Goal: Task Accomplishment & Management: Complete application form

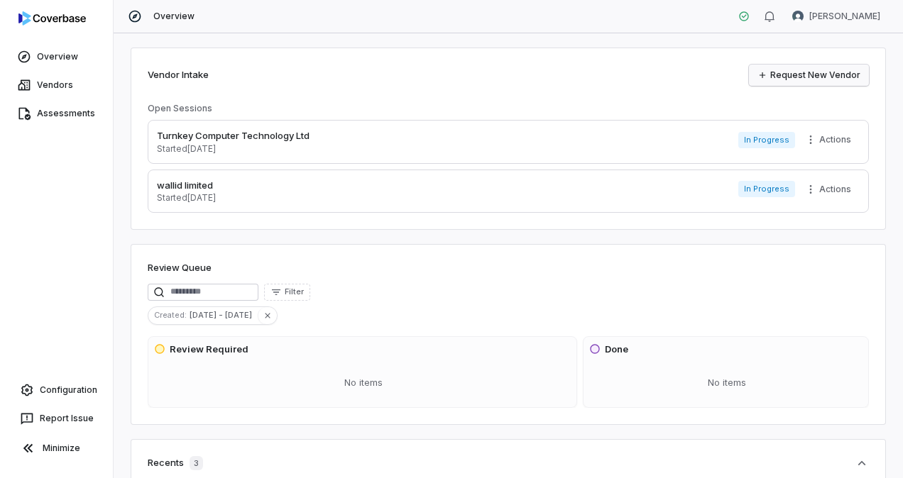
click at [793, 76] on link "Request New Vendor" at bounding box center [809, 75] width 120 height 21
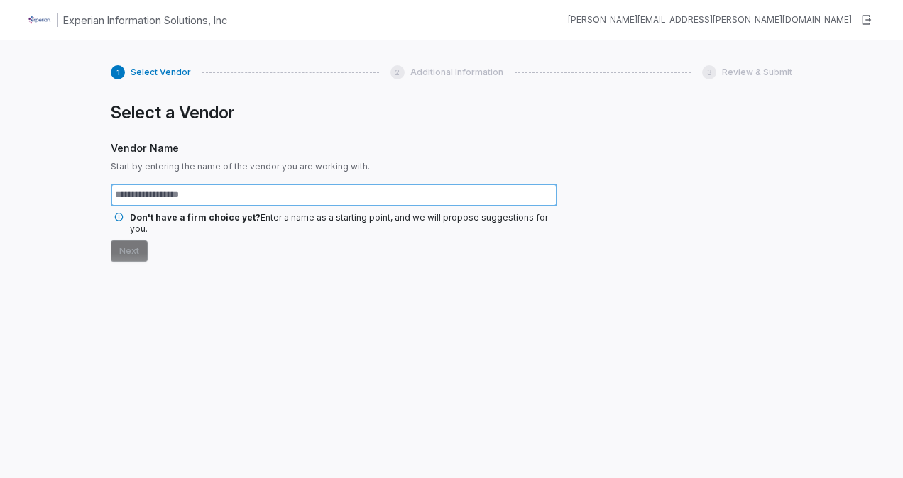
click at [143, 197] on input "text" at bounding box center [334, 195] width 447 height 23
paste input "**********"
type input "**********"
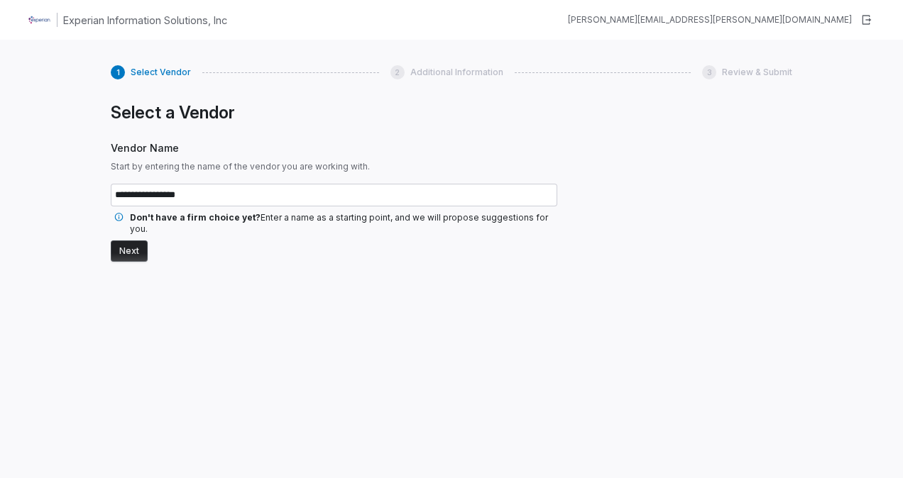
click at [130, 241] on button "Next" at bounding box center [129, 251] width 37 height 21
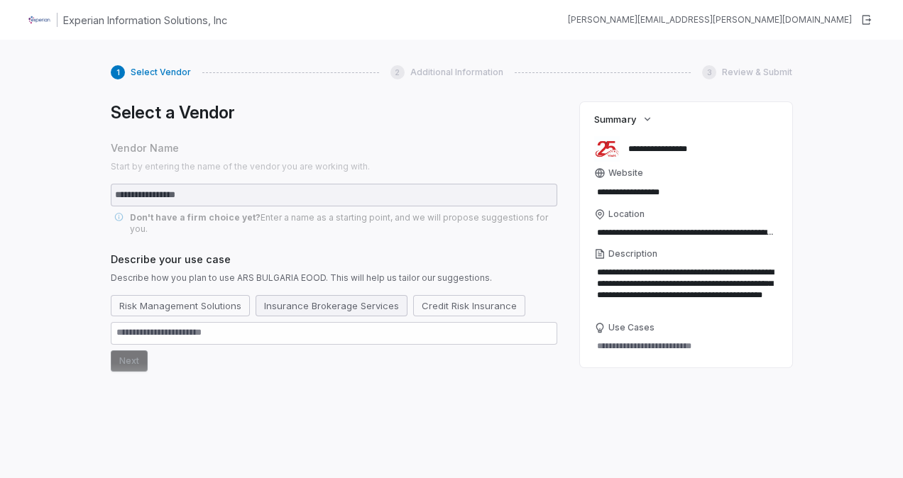
click at [342, 295] on button "Insurance Brokerage Services" at bounding box center [332, 305] width 152 height 21
click at [128, 351] on button "Next" at bounding box center [129, 361] width 37 height 21
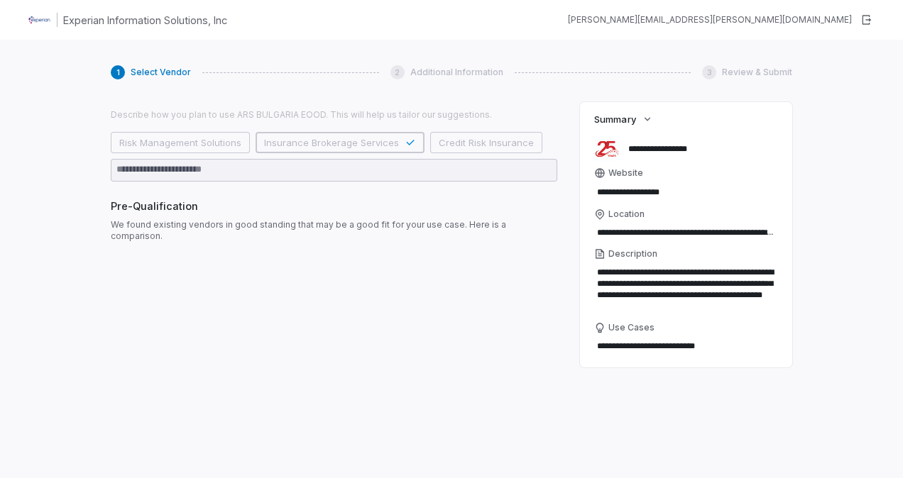
scroll to position [213, 0]
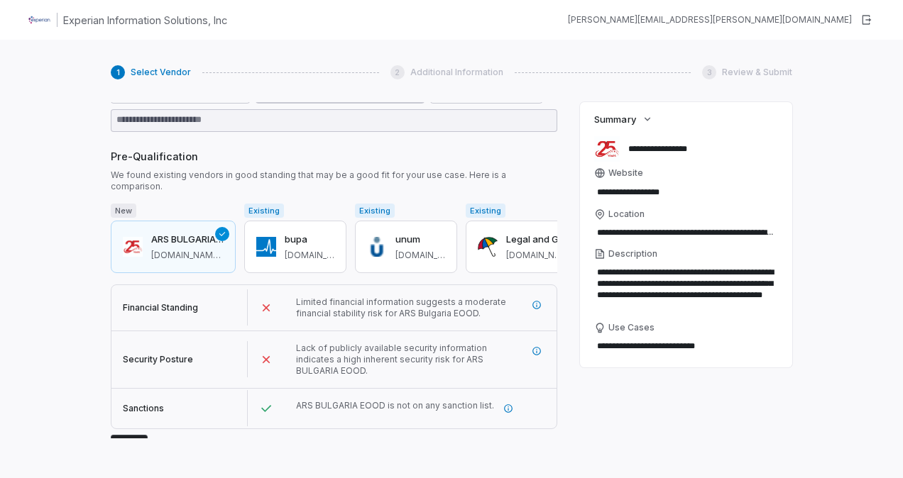
click at [131, 435] on button "Next" at bounding box center [129, 445] width 37 height 21
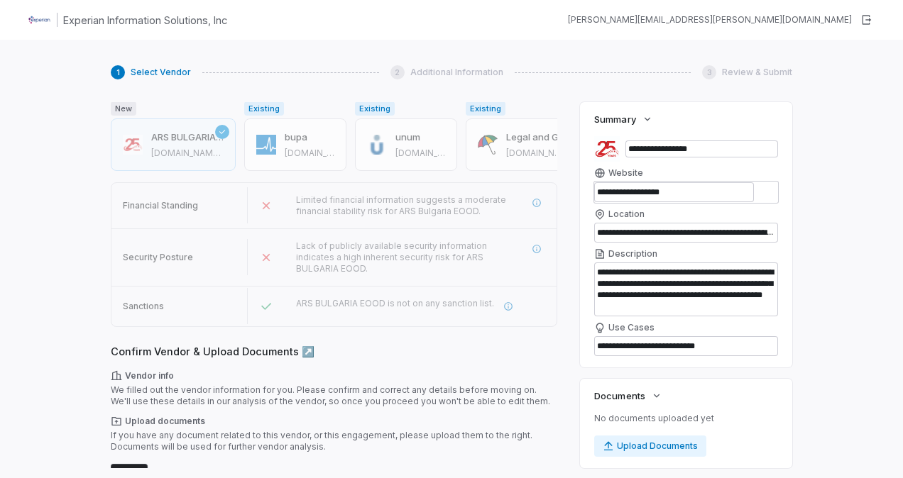
scroll to position [314, 0]
click at [122, 465] on button "Next" at bounding box center [129, 475] width 37 height 21
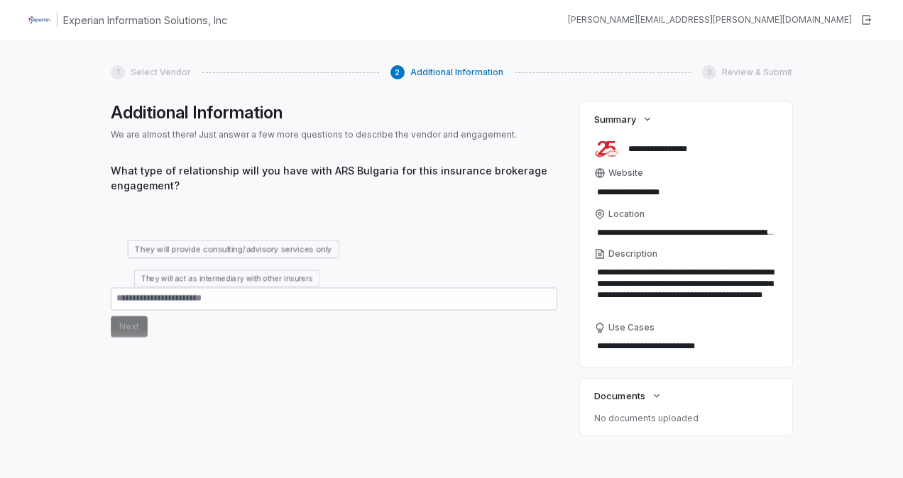
scroll to position [61, 0]
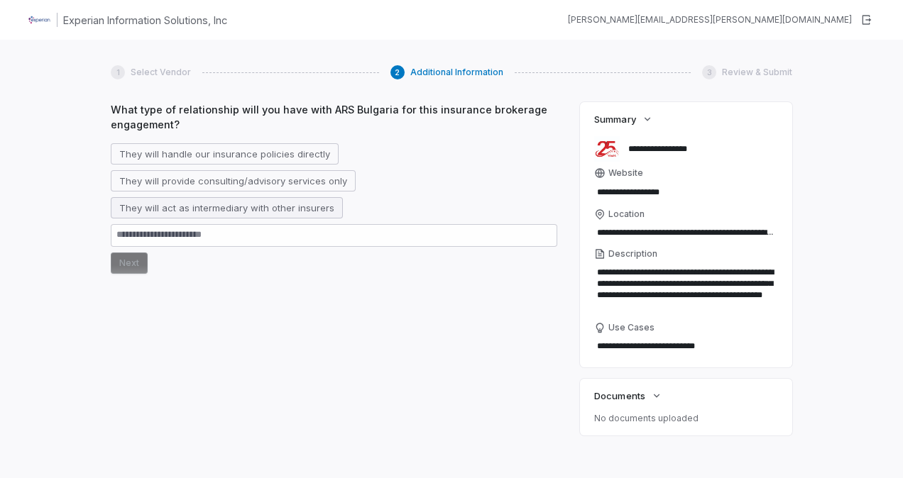
click at [254, 207] on button "They will act as intermediary with other insurers" at bounding box center [227, 207] width 232 height 21
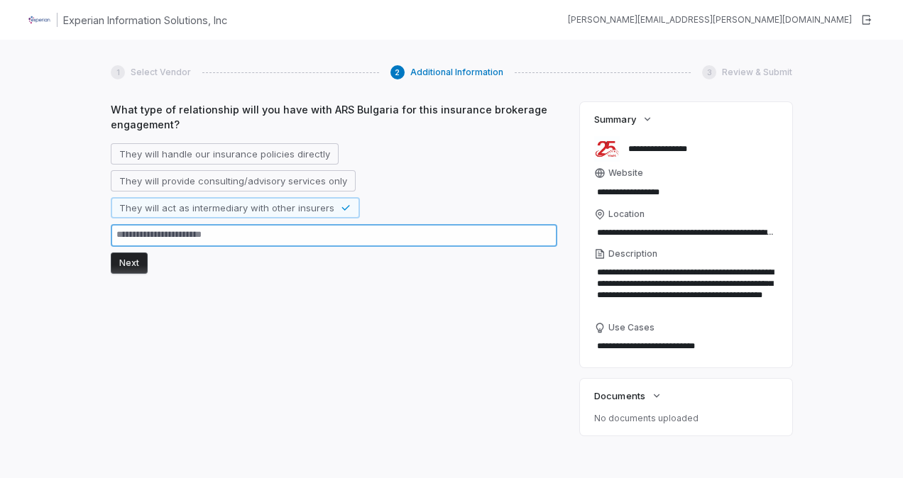
click at [122, 234] on textarea at bounding box center [334, 235] width 447 height 23
paste textarea "**********"
type textarea "*"
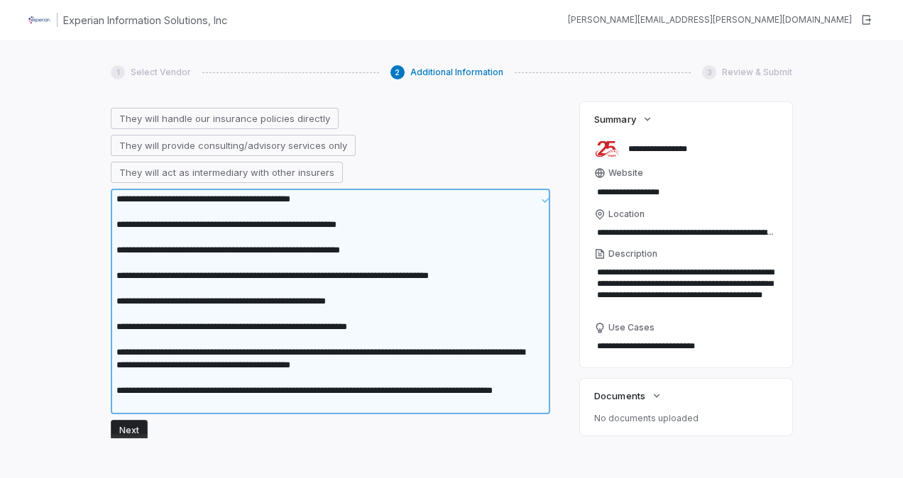
scroll to position [209, 0]
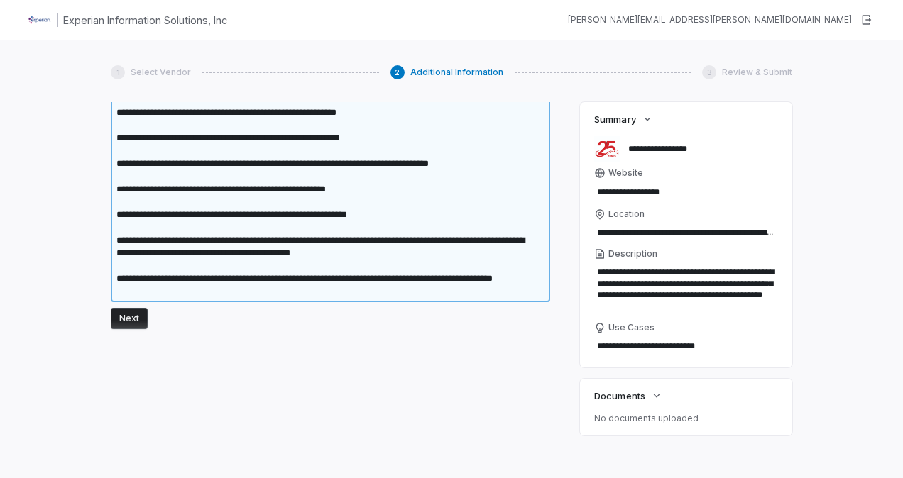
type textarea "**********"
click at [130, 321] on button "Next" at bounding box center [129, 318] width 37 height 21
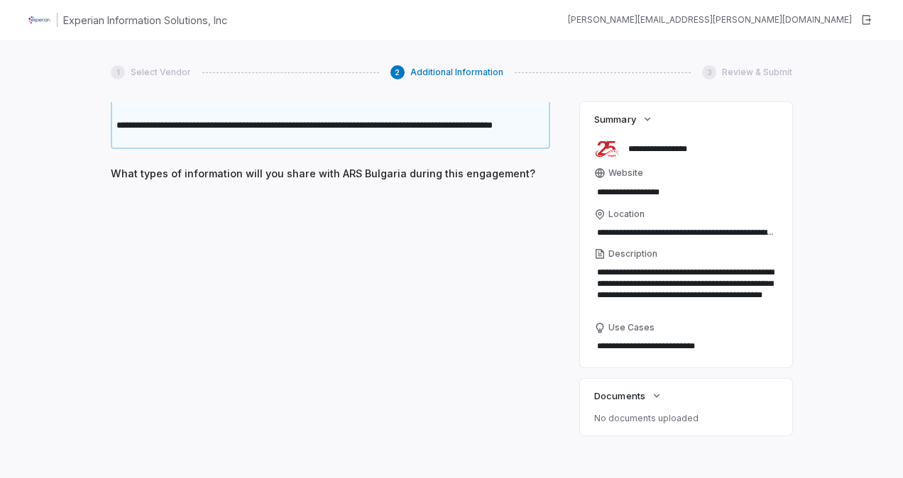
scroll to position [395, 0]
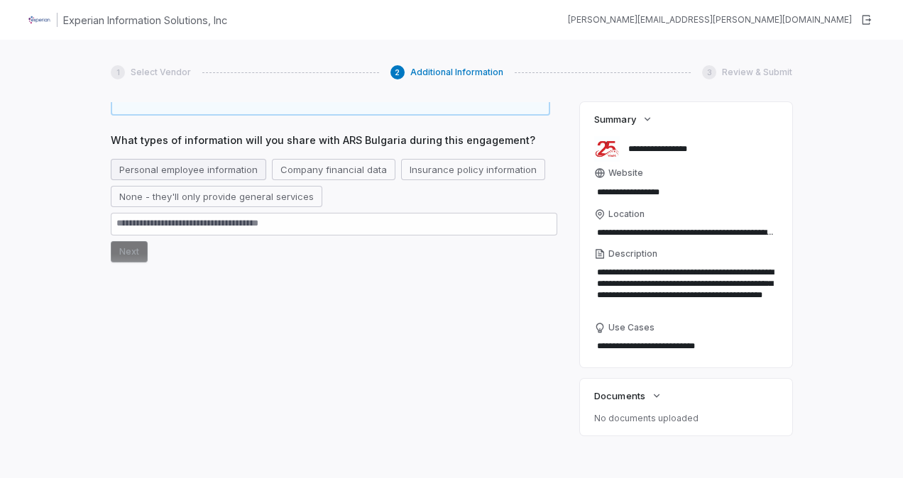
click at [173, 169] on button "Personal employee information" at bounding box center [188, 169] width 155 height 21
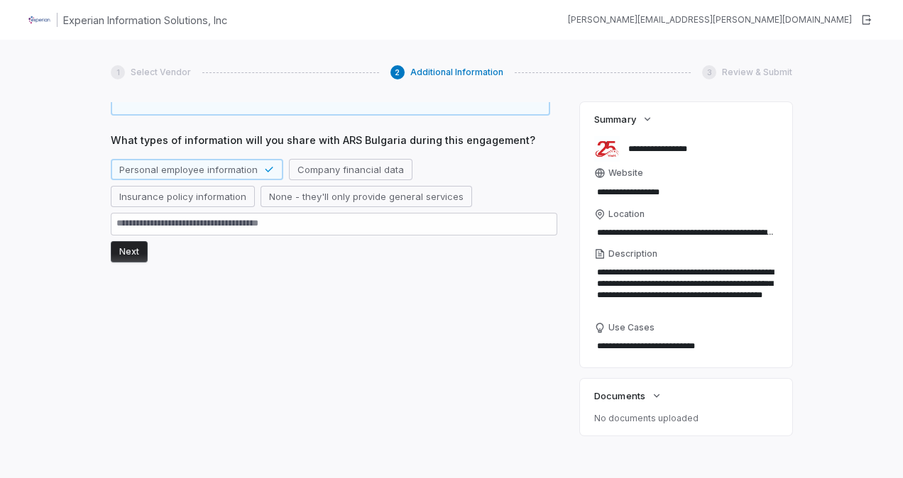
click at [130, 253] on button "Next" at bounding box center [129, 251] width 37 height 21
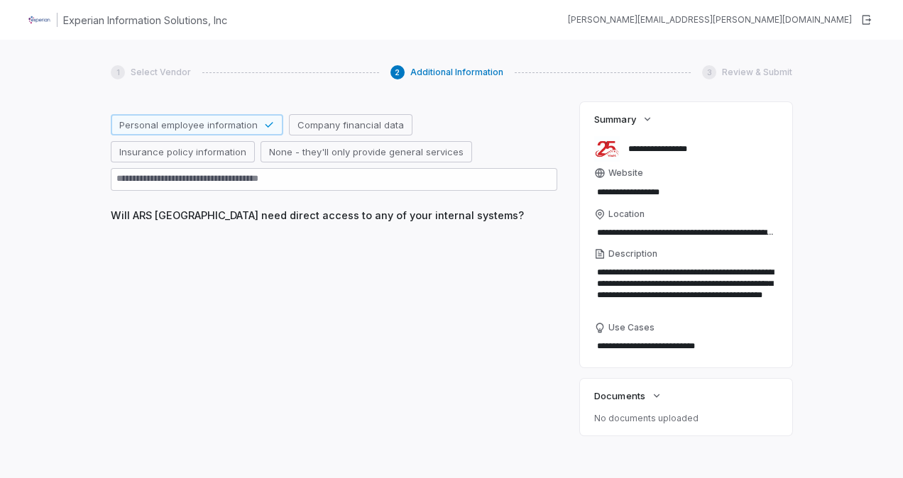
scroll to position [471, 0]
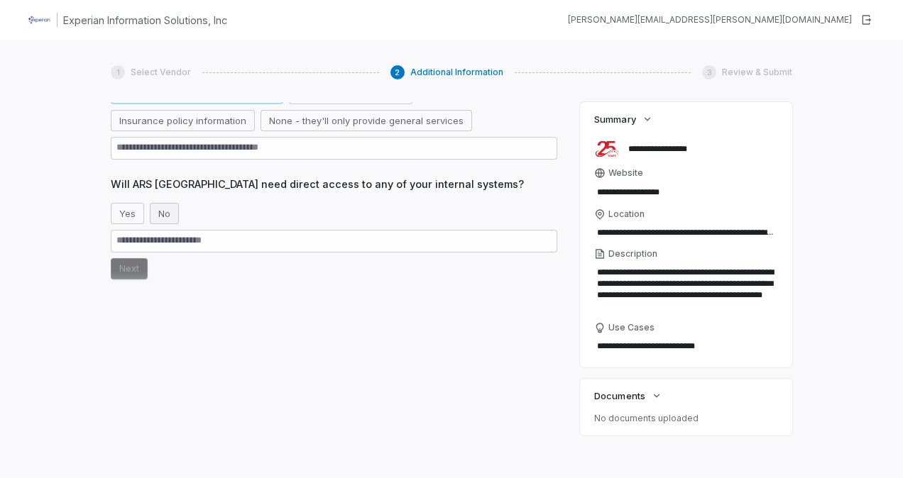
click at [166, 215] on button "No" at bounding box center [164, 213] width 29 height 21
click at [133, 272] on button "Next" at bounding box center [129, 268] width 37 height 21
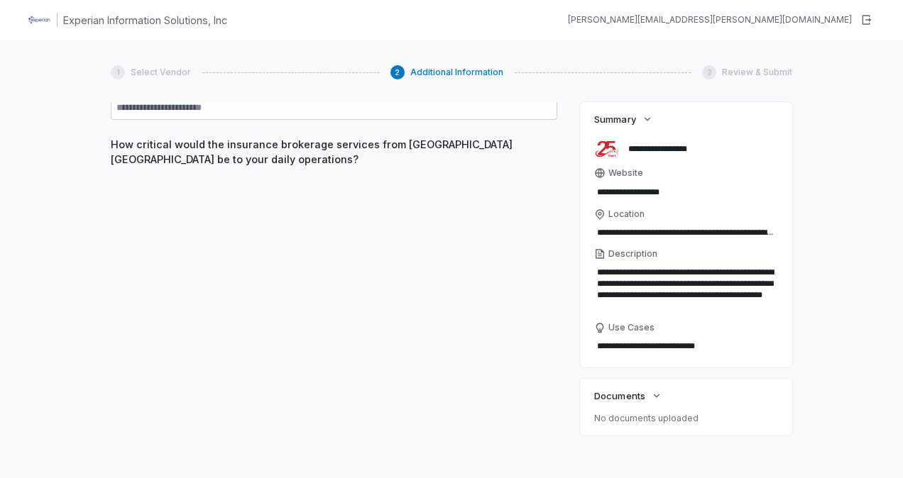
scroll to position [616, 0]
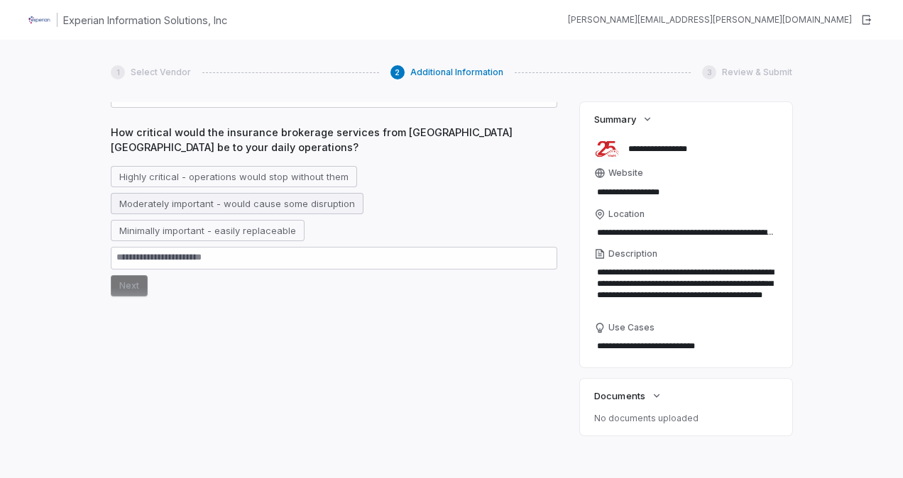
click at [142, 204] on button "Moderately important - would cause some disruption" at bounding box center [237, 203] width 253 height 21
click at [127, 288] on button "Next" at bounding box center [129, 285] width 37 height 21
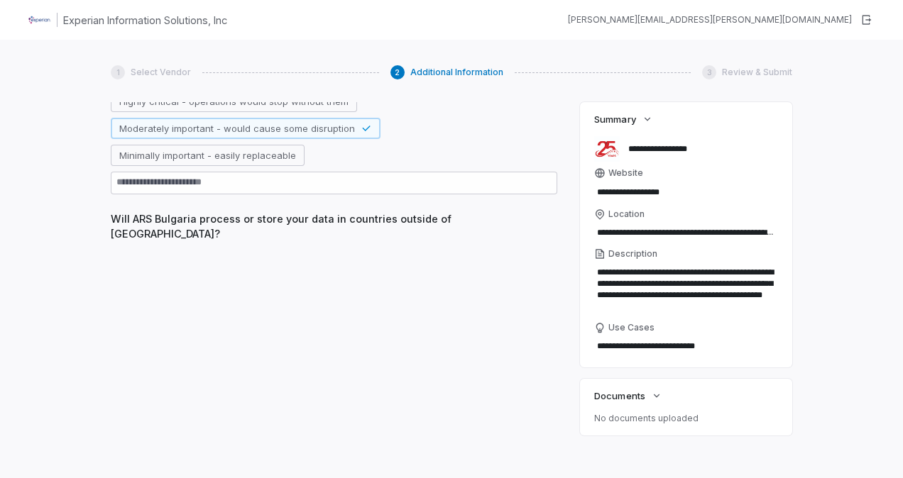
scroll to position [692, 0]
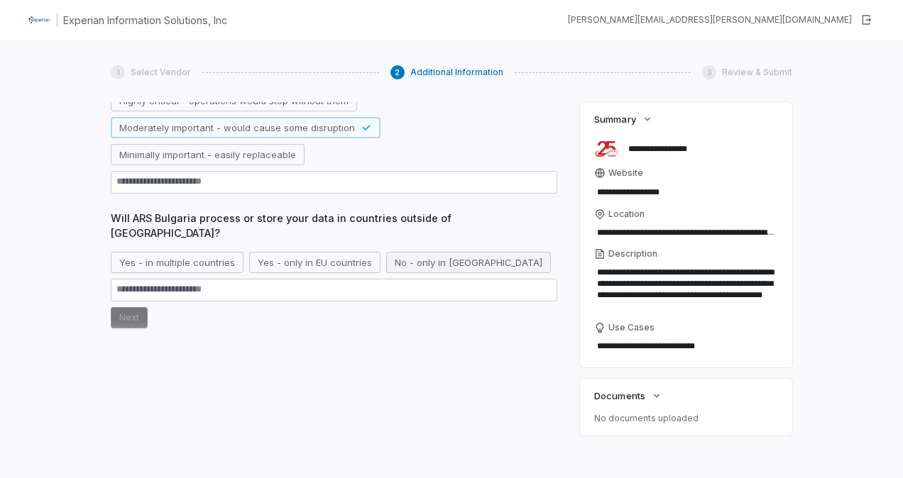
click at [415, 252] on button "No - only in [GEOGRAPHIC_DATA]" at bounding box center [468, 262] width 165 height 21
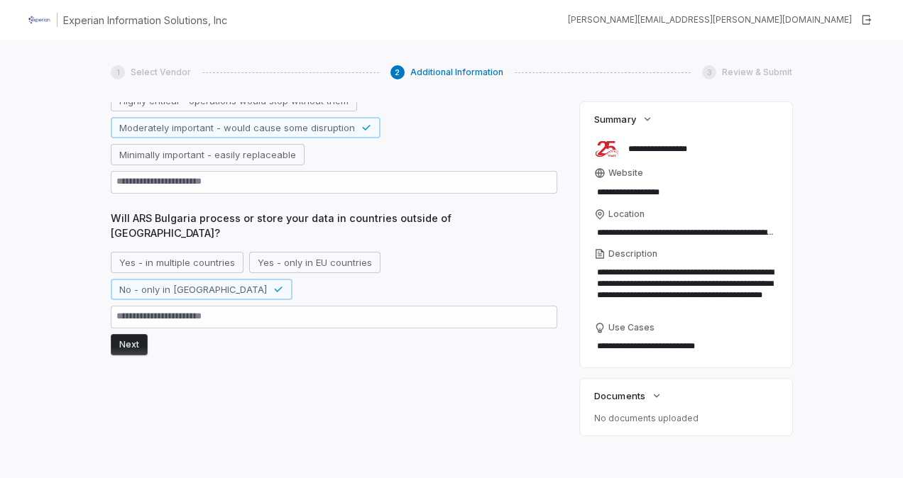
click at [126, 334] on button "Next" at bounding box center [129, 344] width 37 height 21
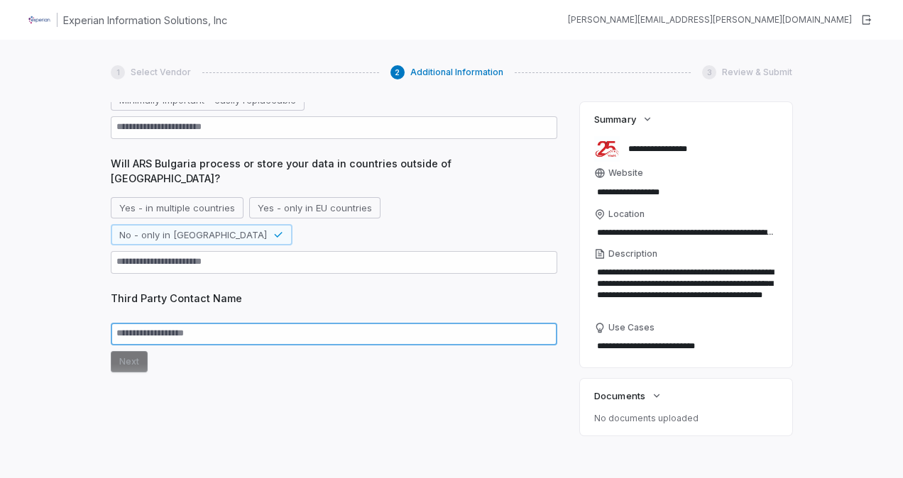
click at [143, 323] on textarea at bounding box center [334, 334] width 447 height 23
paste textarea "**********"
type textarea "*"
type textarea "**********"
click at [131, 351] on button "Next" at bounding box center [129, 361] width 37 height 21
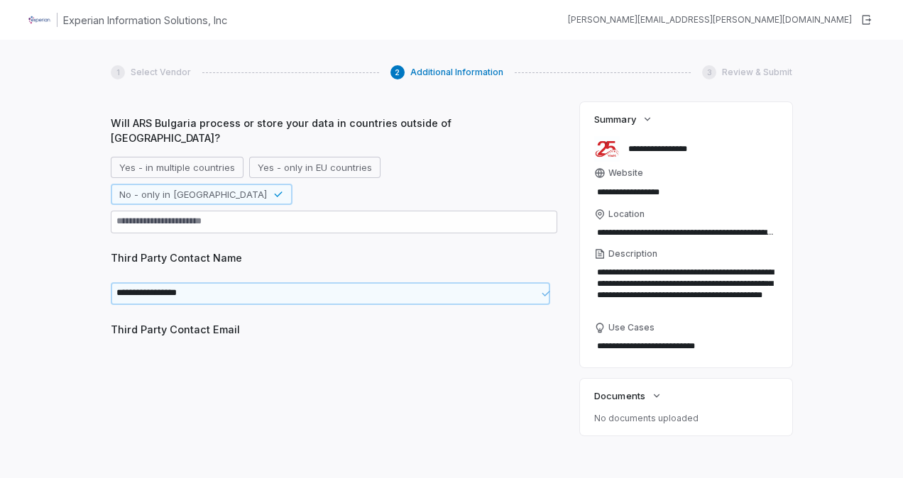
scroll to position [801, 0]
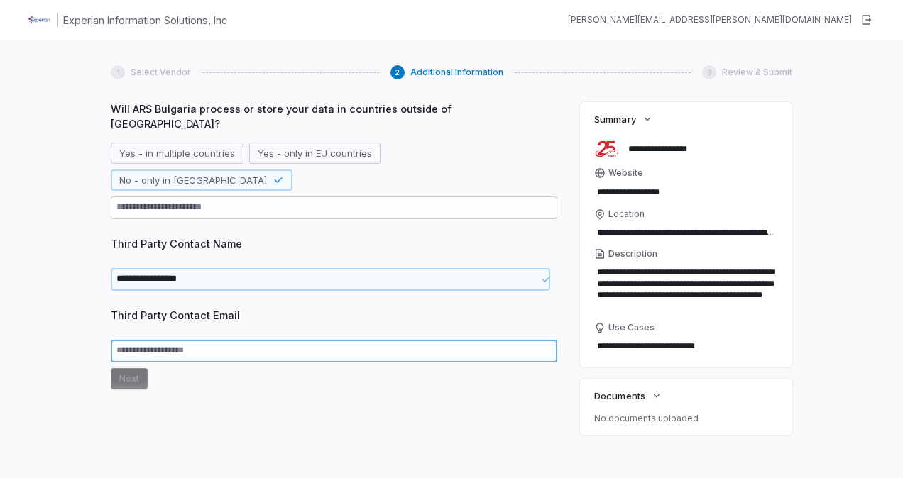
click at [160, 340] on textarea at bounding box center [334, 351] width 447 height 23
paste textarea "**********"
type textarea "*"
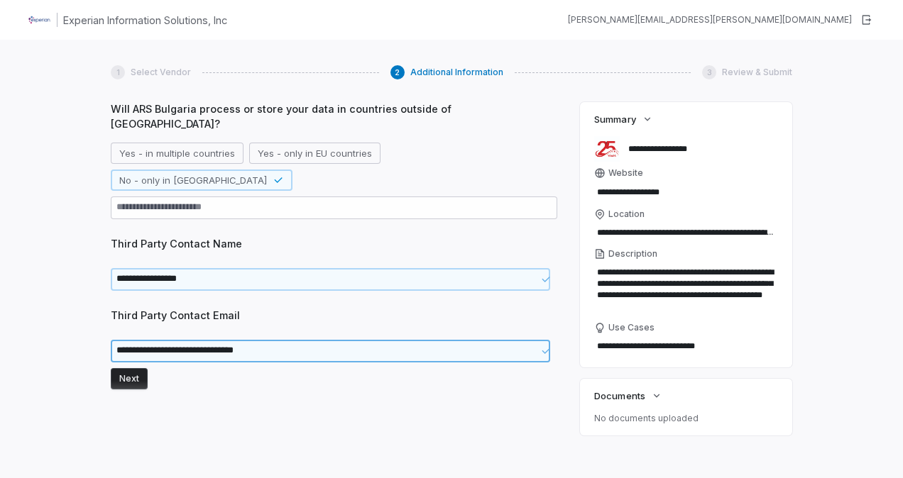
type textarea "**********"
click at [132, 368] on button "Next" at bounding box center [129, 378] width 37 height 21
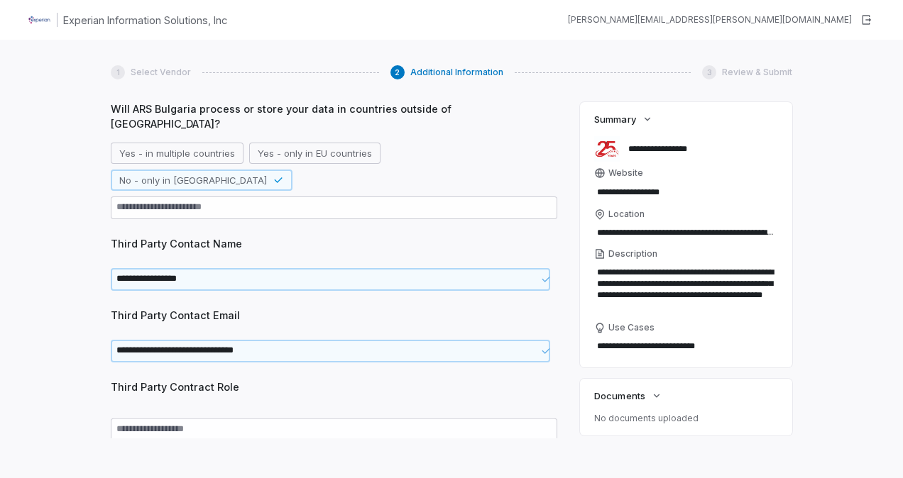
scroll to position [856, 0]
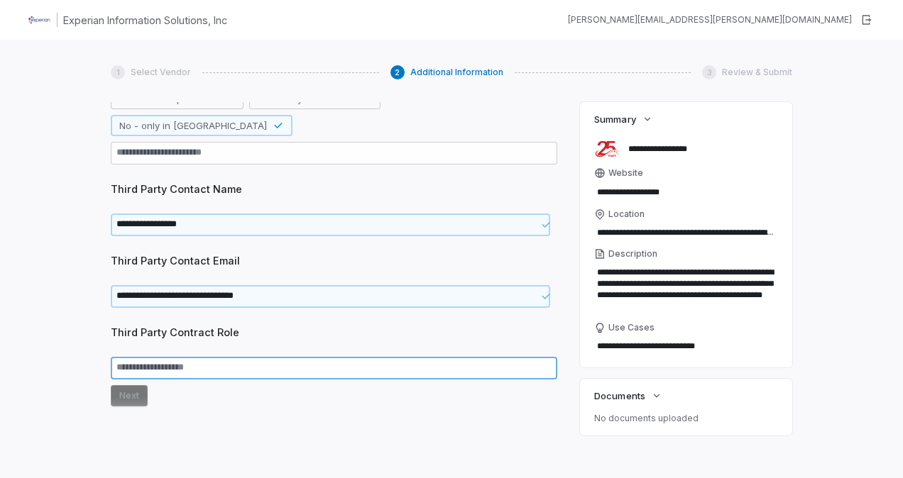
click at [138, 357] on textarea at bounding box center [334, 368] width 447 height 23
type textarea "*"
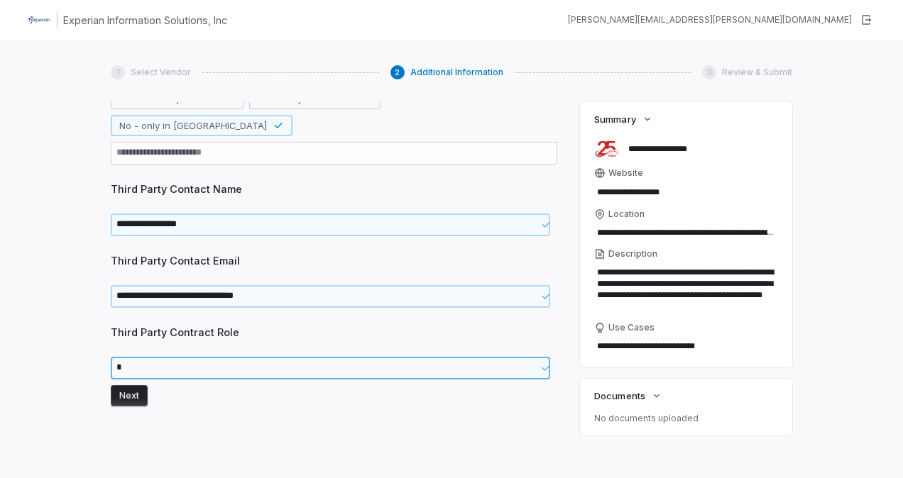
type textarea "*"
type textarea "**"
type textarea "*"
type textarea "***"
type textarea "*"
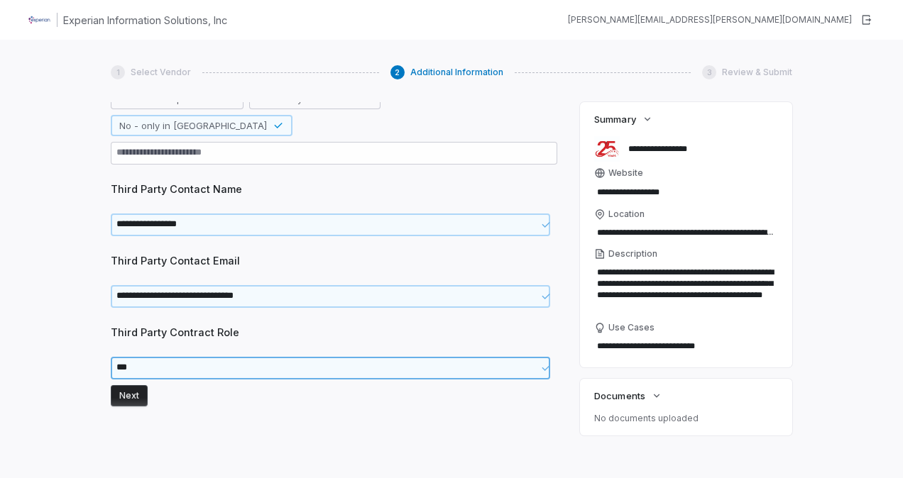
type textarea "****"
type textarea "*"
type textarea "*****"
type textarea "*"
type textarea "******"
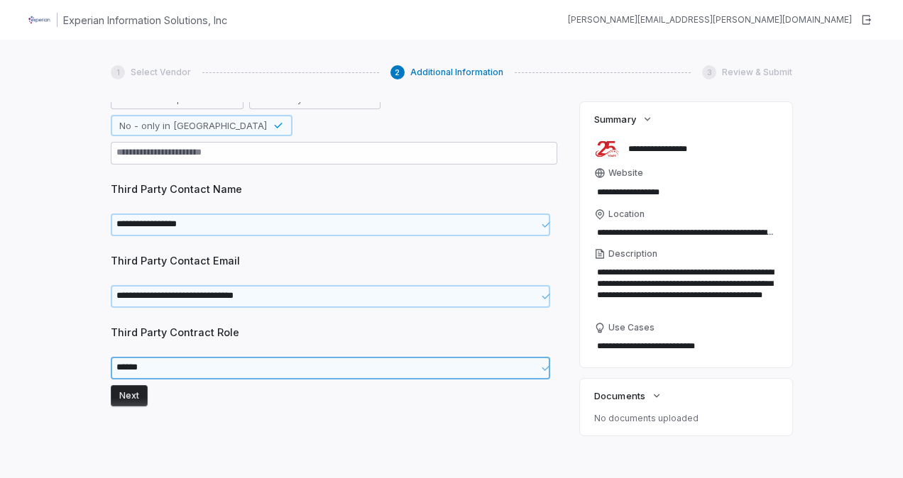
type textarea "*"
type textarea "*******"
click at [131, 385] on button "Next" at bounding box center [129, 395] width 37 height 21
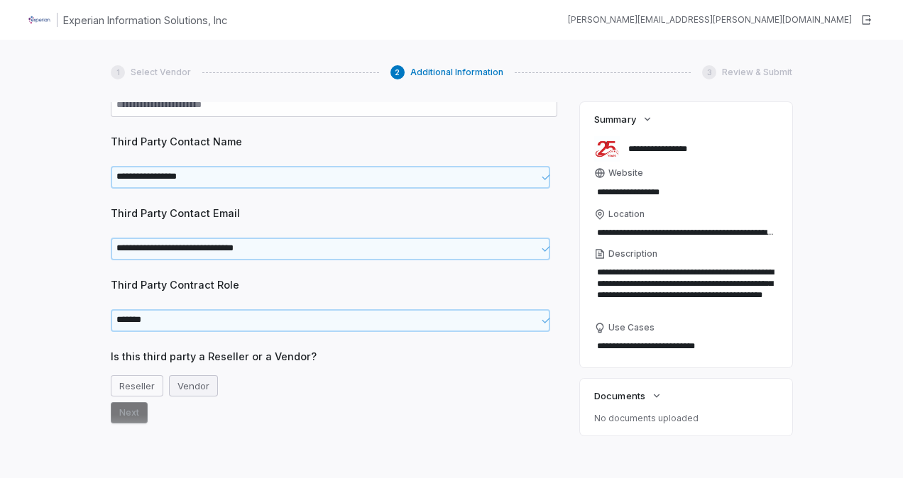
click at [196, 376] on button "Vendor" at bounding box center [193, 386] width 49 height 21
click at [126, 403] on button "Next" at bounding box center [129, 413] width 37 height 21
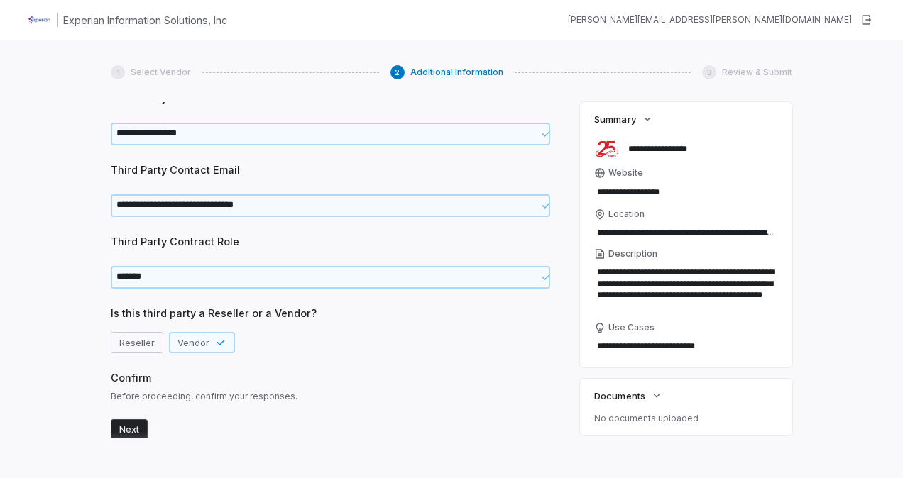
click at [131, 420] on button "Next" at bounding box center [129, 430] width 37 height 21
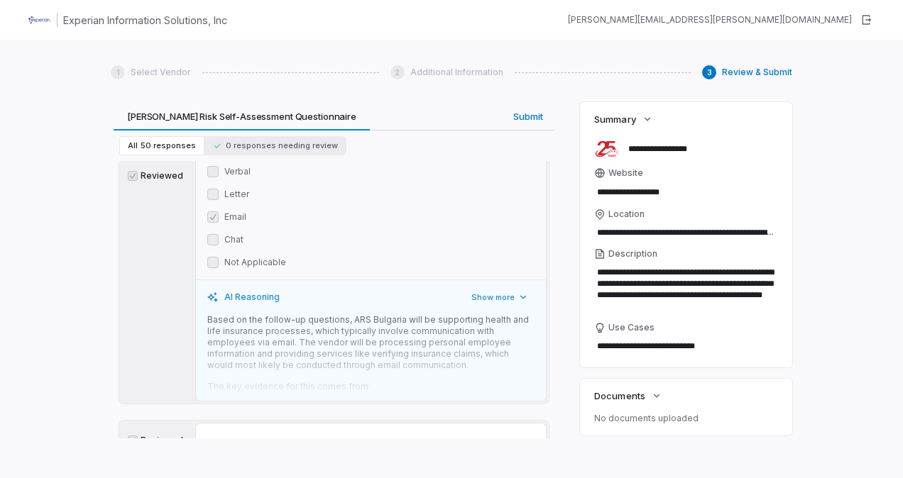
scroll to position [4046, 0]
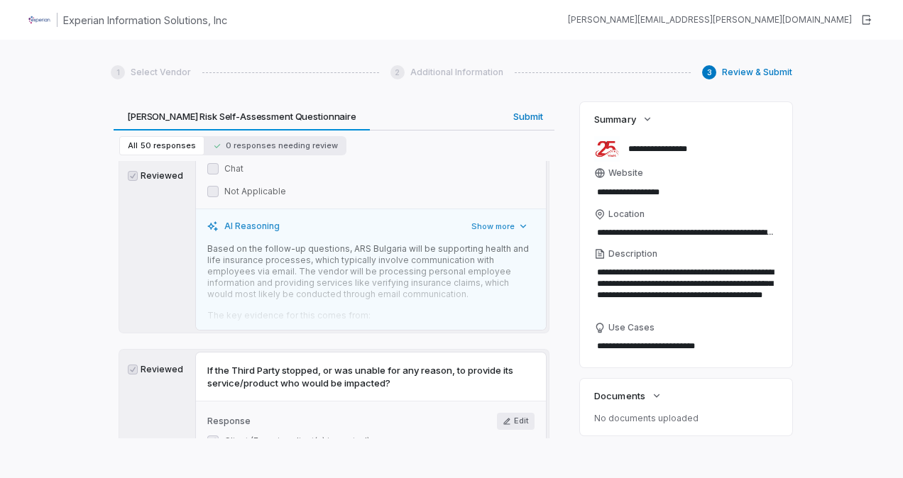
click at [506, 413] on button "Edit" at bounding box center [516, 421] width 38 height 17
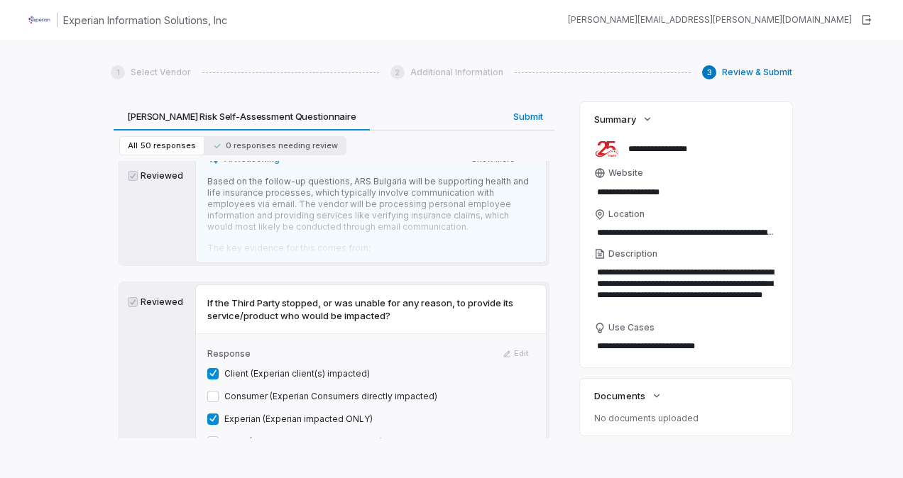
scroll to position [4188, 0]
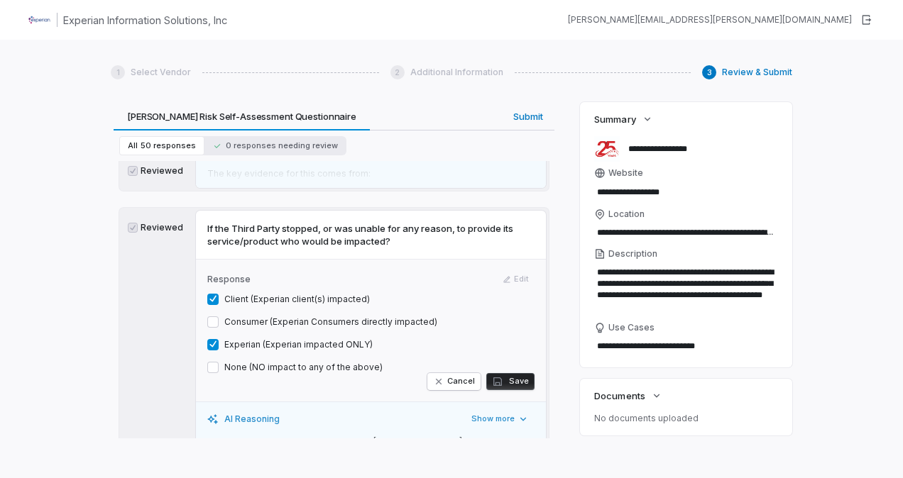
click at [211, 294] on button "Client (Experian client(s) impacted)" at bounding box center [212, 299] width 11 height 11
click at [214, 339] on button "Experian (Experian impacted ONLY)" at bounding box center [212, 344] width 11 height 11
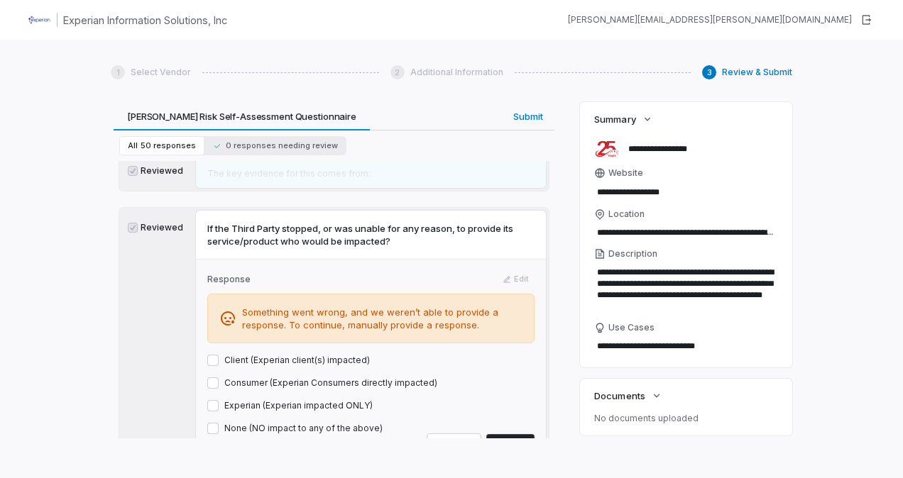
click at [215, 423] on button "None (NO impact to any of the above)" at bounding box center [212, 428] width 11 height 11
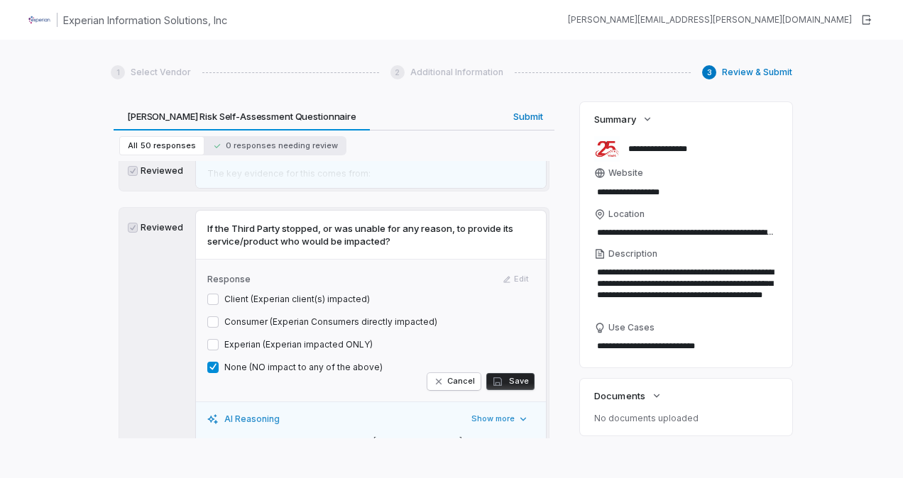
click at [511, 373] on button "Save" at bounding box center [510, 381] width 48 height 17
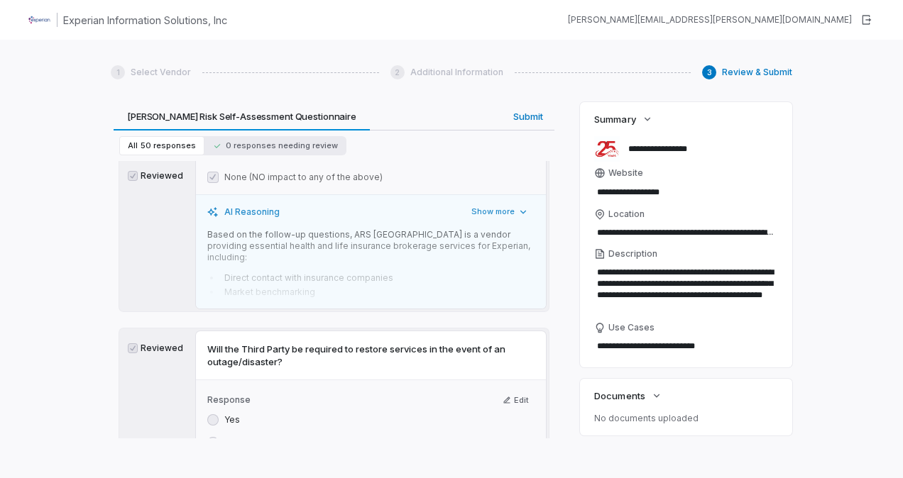
scroll to position [4401, 0]
click at [514, 390] on button "Edit" at bounding box center [516, 398] width 38 height 17
click at [215, 413] on button "Yes" at bounding box center [212, 418] width 11 height 11
click at [505, 447] on button "Save" at bounding box center [510, 455] width 48 height 17
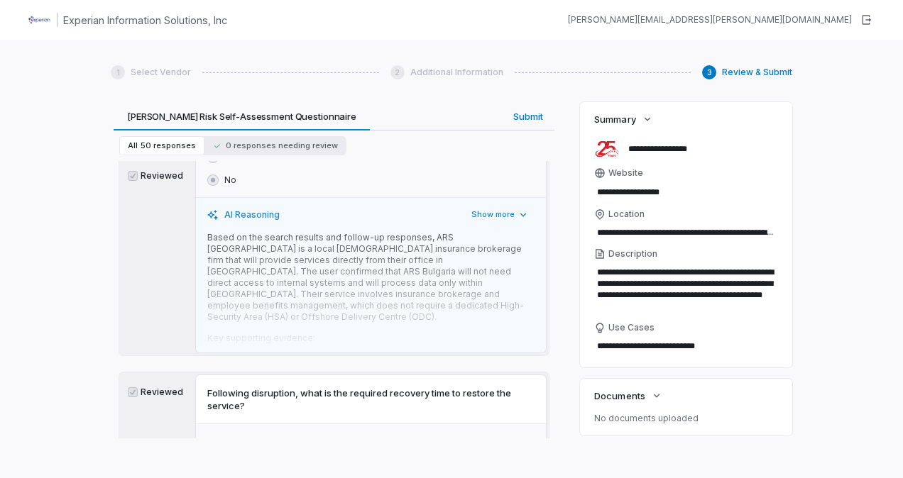
scroll to position [5040, 0]
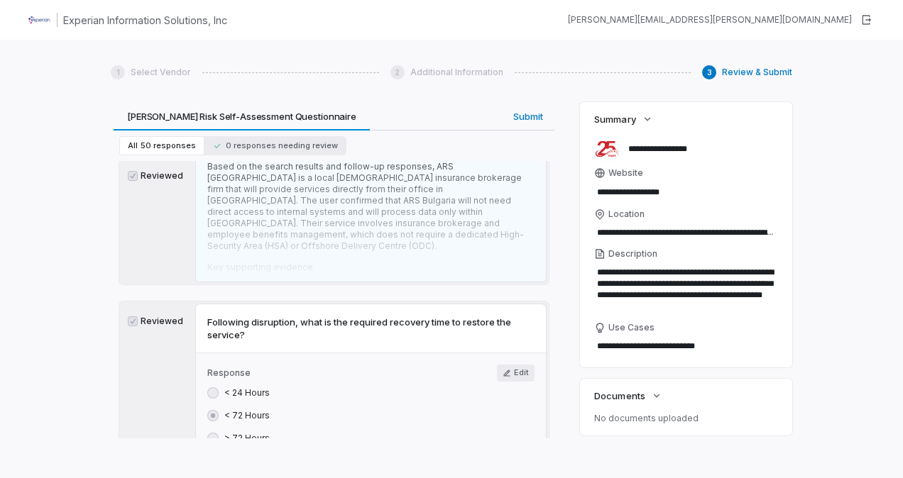
click at [514, 365] on button "Edit" at bounding box center [516, 373] width 38 height 17
click at [211, 433] on button "> 72 Hours" at bounding box center [212, 438] width 11 height 11
click at [513, 444] on button "Save" at bounding box center [510, 452] width 48 height 17
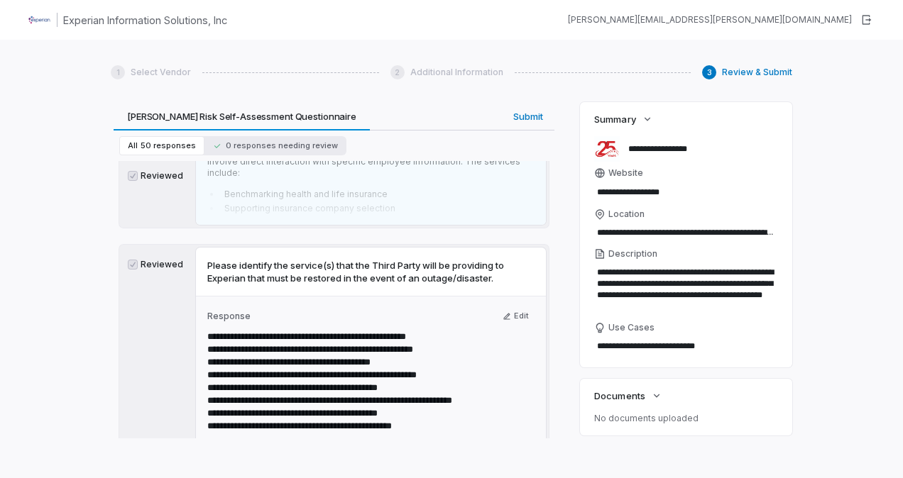
scroll to position [0, 0]
click at [510, 308] on button "Edit" at bounding box center [516, 316] width 38 height 17
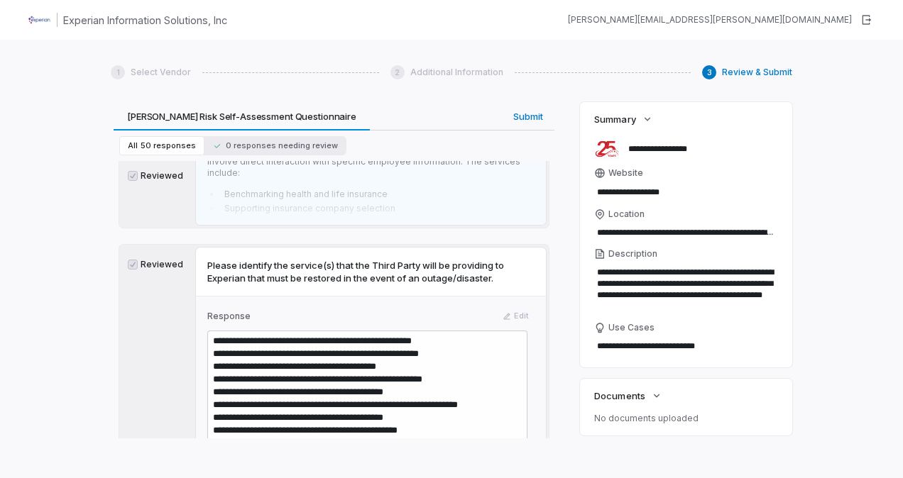
type textarea "*"
drag, startPoint x: 453, startPoint y: 334, endPoint x: 193, endPoint y: 226, distance: 281.1
click at [193, 245] on div "**********" at bounding box center [333, 429] width 429 height 368
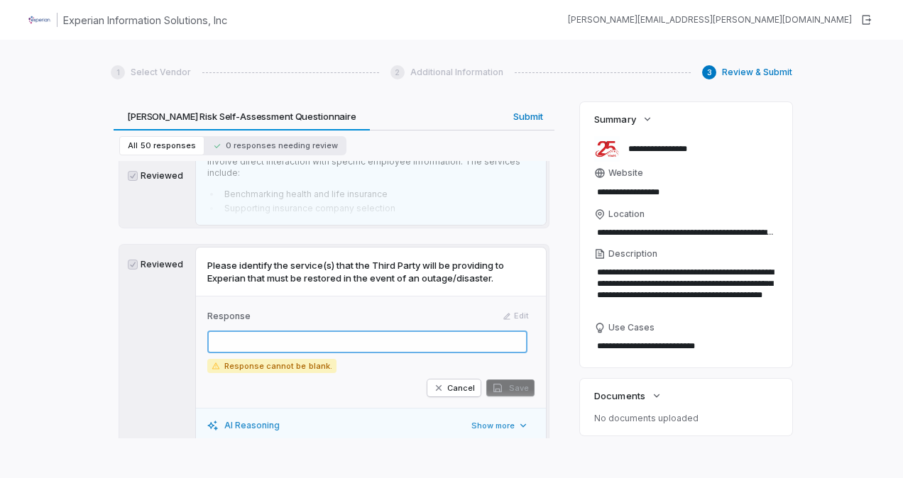
paste textarea "**********"
type textarea "*"
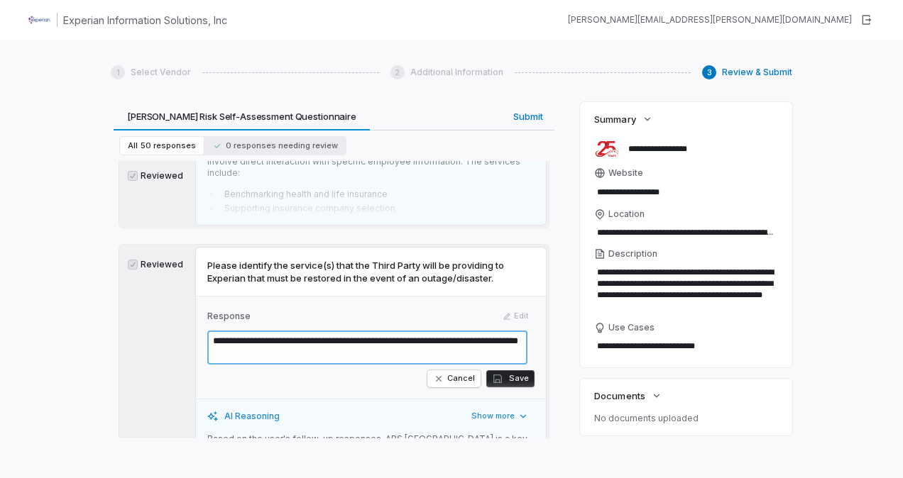
type textarea "**********"
click at [503, 371] on button "Save" at bounding box center [510, 379] width 48 height 17
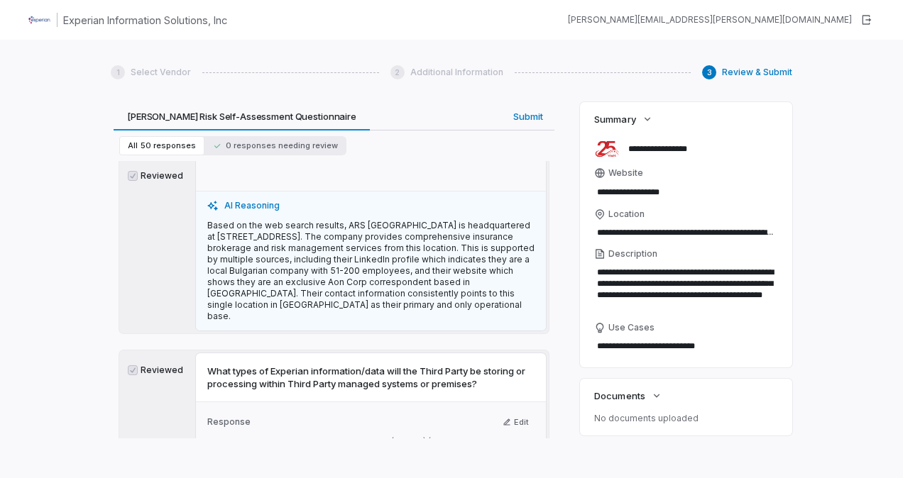
scroll to position [7099, 0]
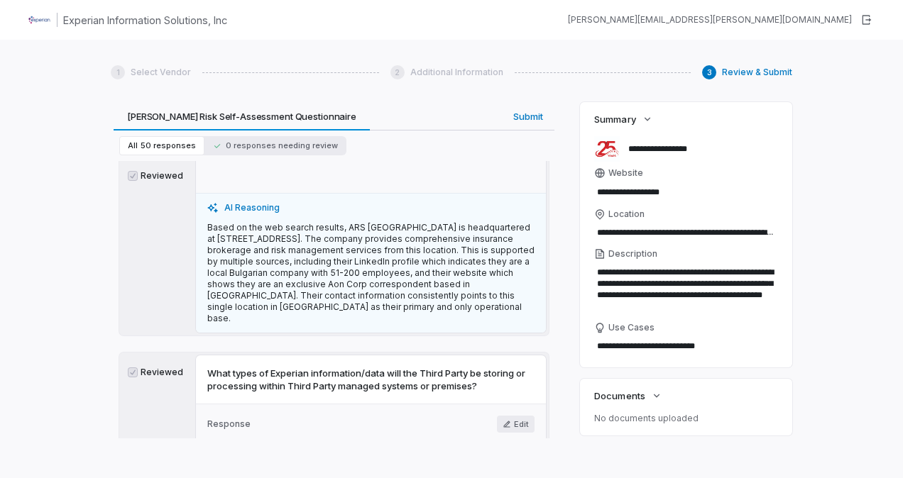
click at [505, 416] on button "Edit" at bounding box center [516, 424] width 38 height 17
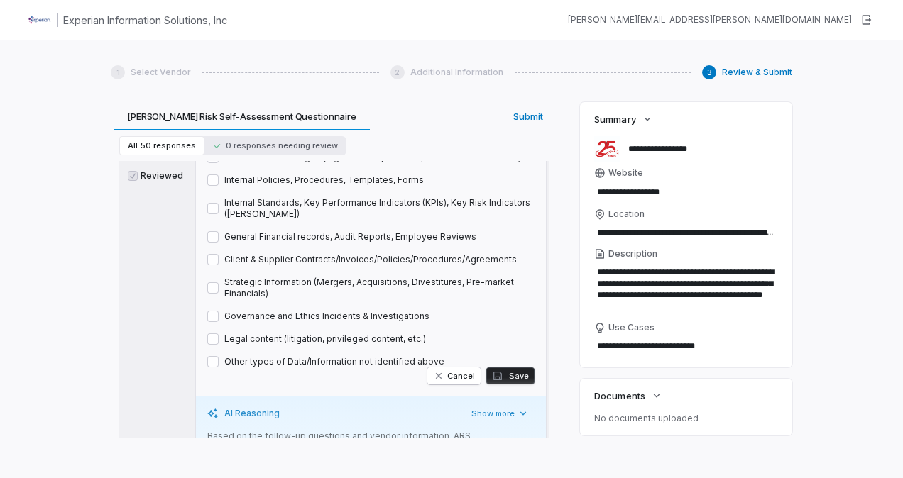
scroll to position [7738, 0]
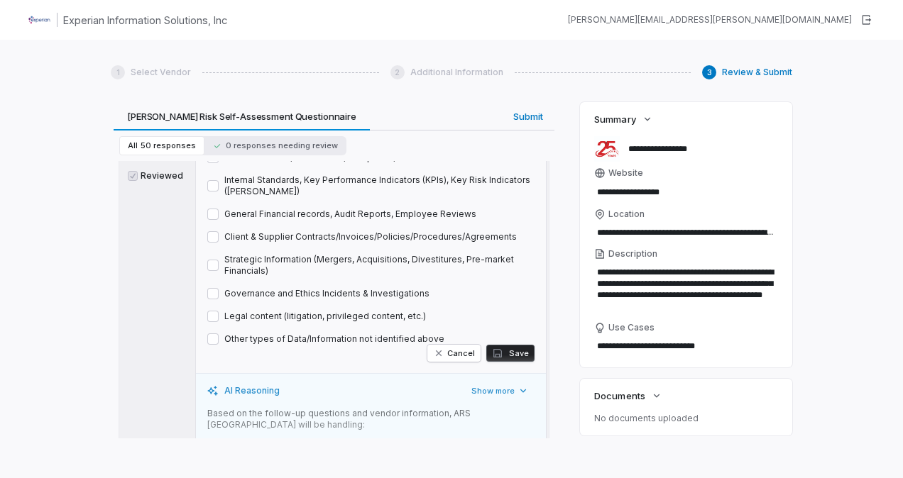
click at [212, 334] on button "Other types of Data/Information not identified above" at bounding box center [212, 339] width 11 height 11
click at [512, 345] on button "Save" at bounding box center [510, 353] width 48 height 17
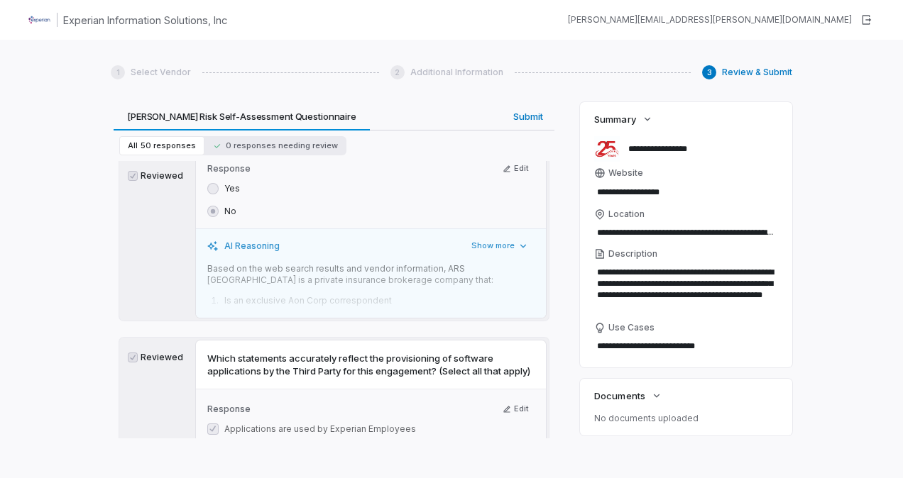
scroll to position [8732, 0]
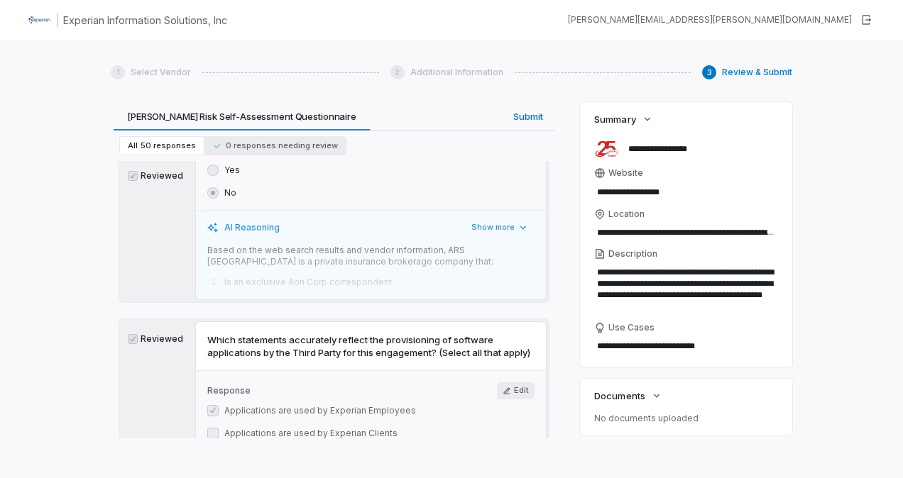
click at [510, 383] on button "Edit" at bounding box center [516, 391] width 38 height 17
click at [210, 474] on button "Applications are developed by the Third-Party" at bounding box center [212, 479] width 11 height 11
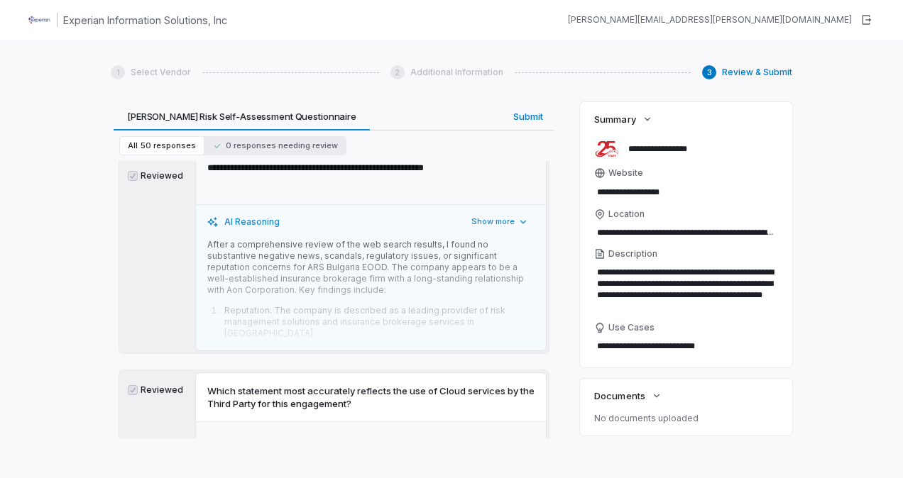
scroll to position [10081, 0]
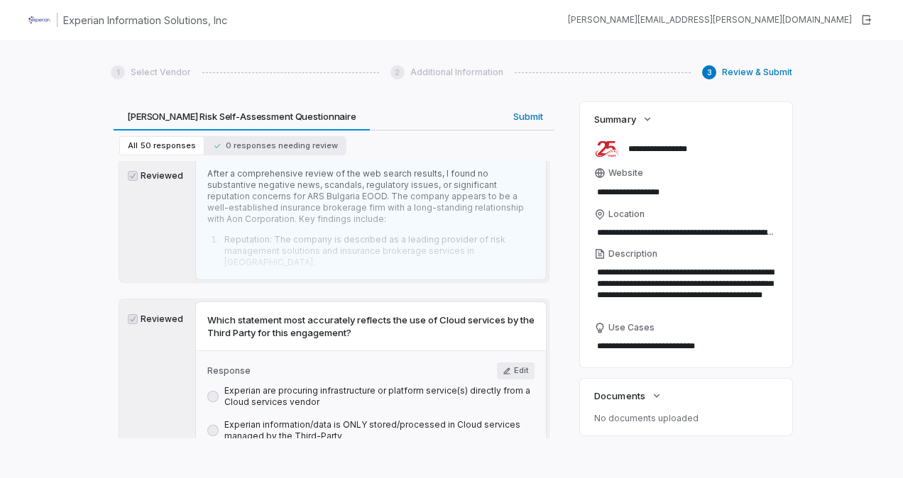
click at [510, 363] on button "Edit" at bounding box center [516, 371] width 38 height 17
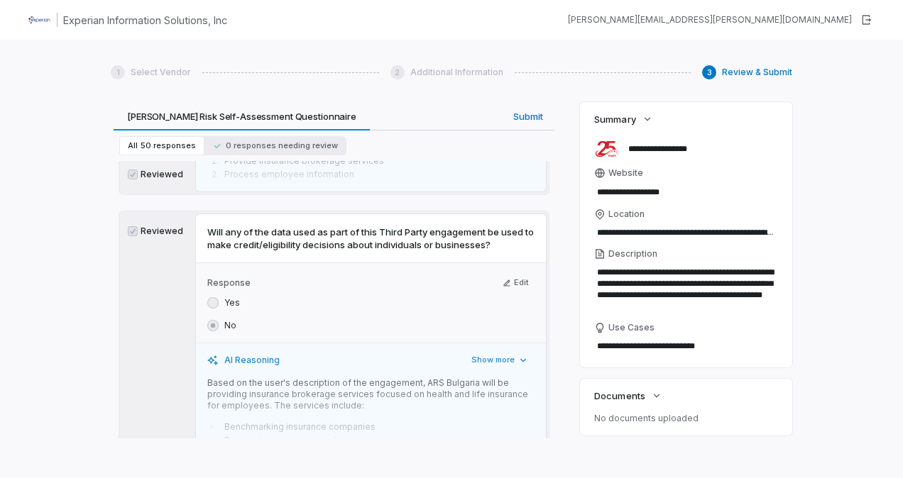
scroll to position [12849, 0]
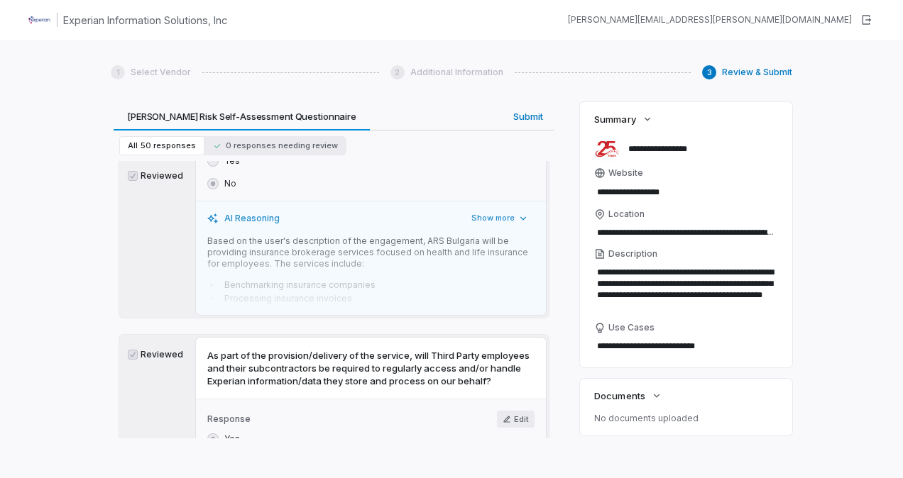
click at [510, 411] on button "Edit" at bounding box center [516, 419] width 38 height 17
click at [213, 456] on button "No" at bounding box center [212, 461] width 11 height 11
click at [517, 468] on button "Save" at bounding box center [510, 476] width 48 height 17
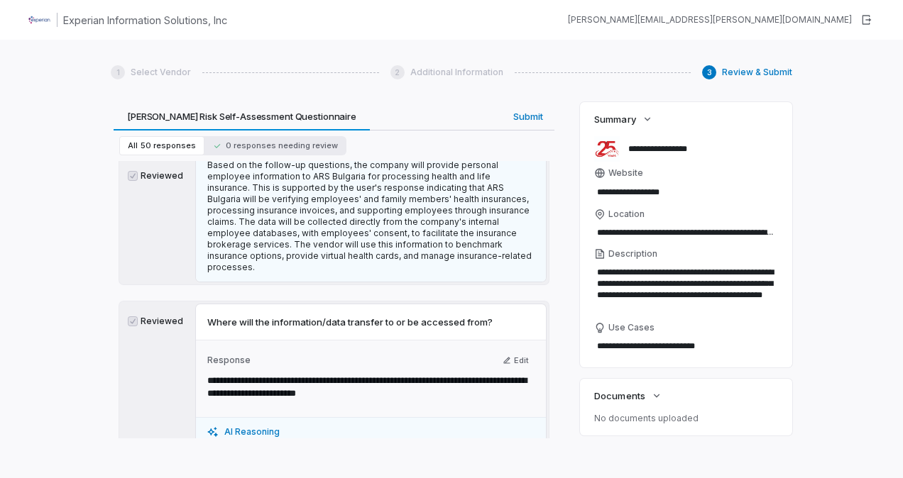
scroll to position [14198, 0]
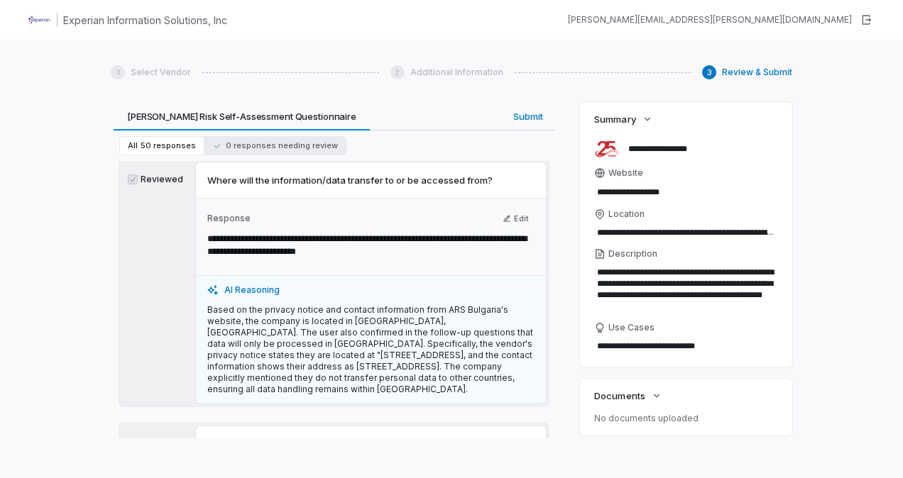
click at [511, 474] on button "Edit" at bounding box center [516, 482] width 38 height 17
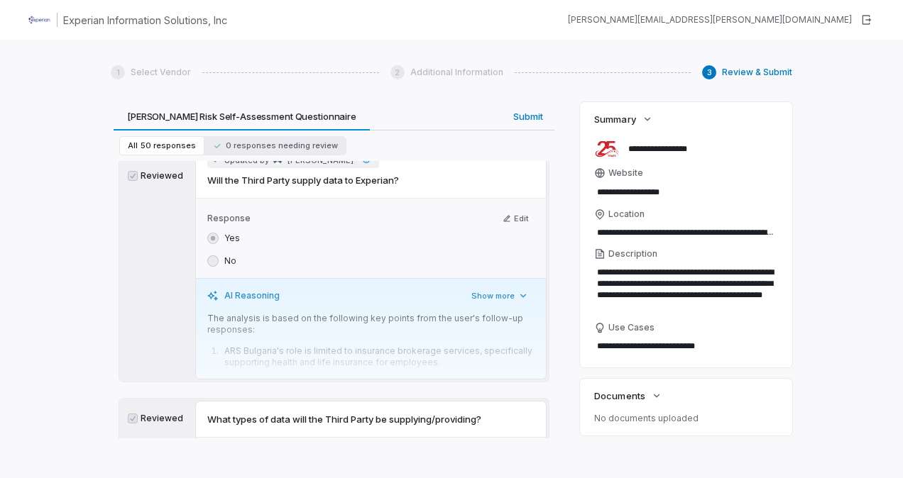
scroll to position [14553, 0]
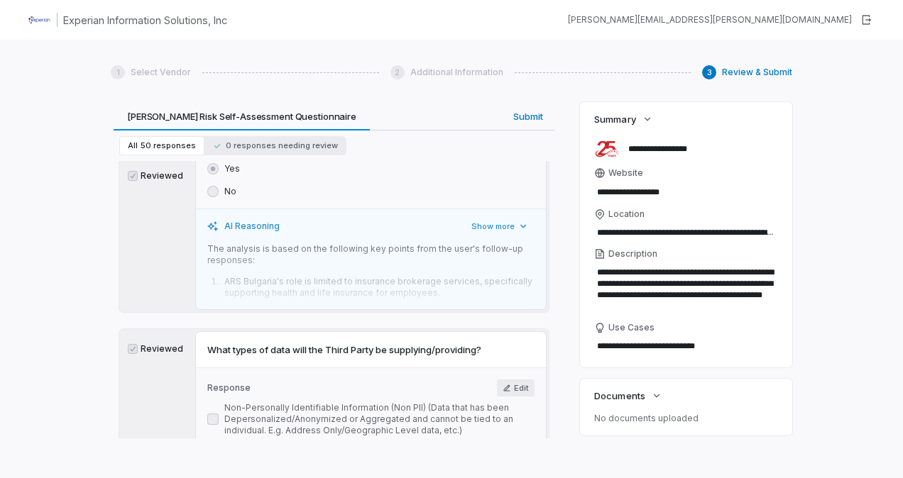
click at [513, 380] on button "Edit" at bounding box center [516, 388] width 38 height 17
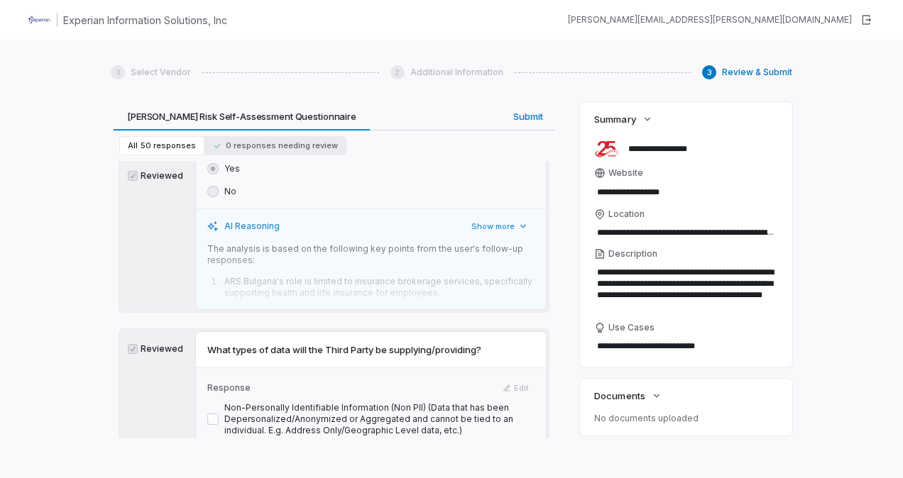
click at [217, 459] on button "Non-sensitive Personally Identifiable Information (Non-sensitive PII) (First Na…" at bounding box center [212, 464] width 11 height 11
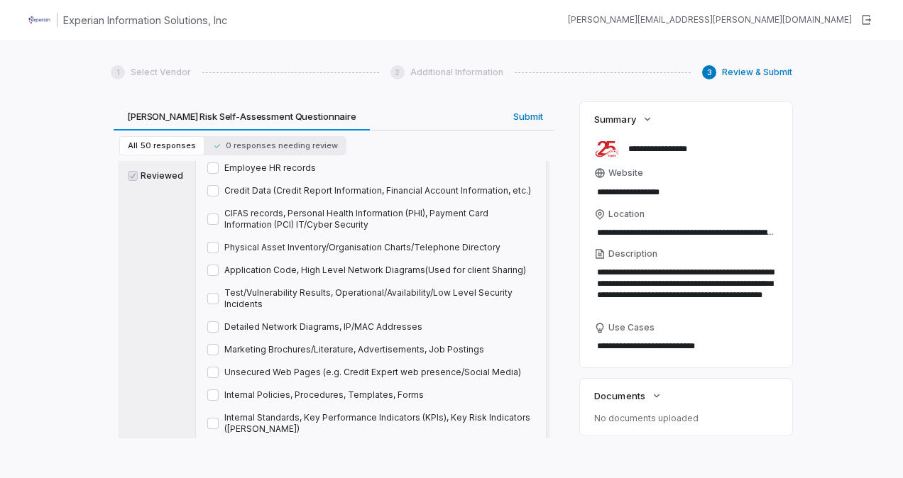
scroll to position [15121, 0]
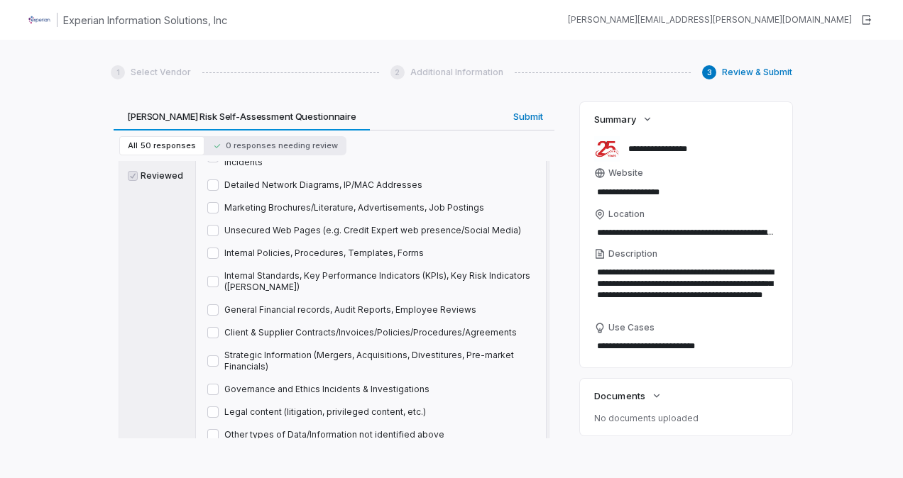
click at [214, 429] on button "Other types of Data/Information not identified above" at bounding box center [212, 434] width 11 height 11
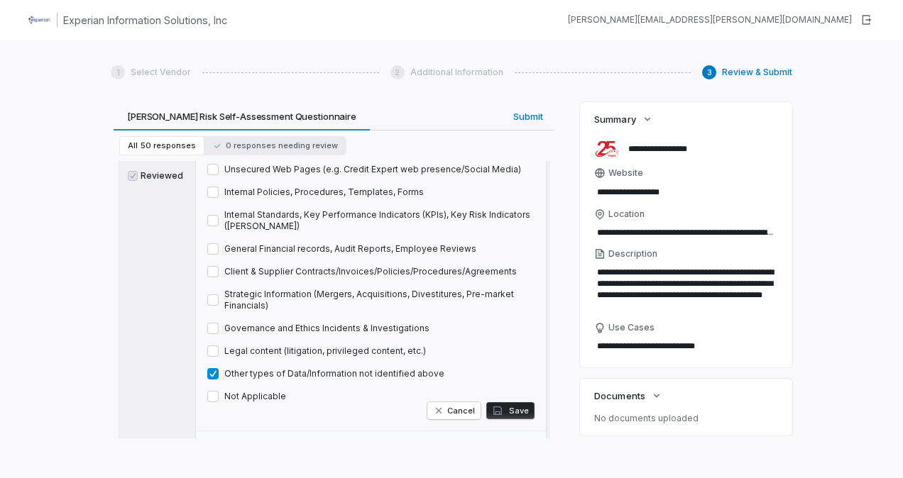
click at [508, 403] on button "Save" at bounding box center [510, 411] width 48 height 17
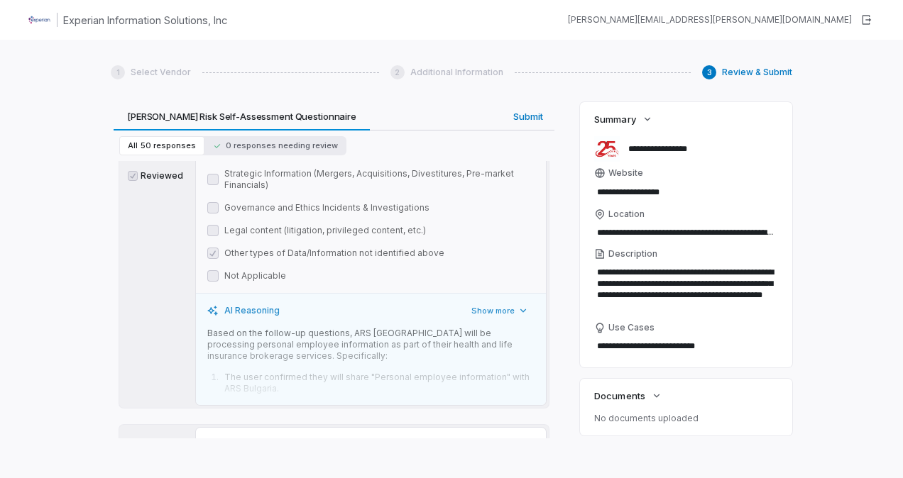
scroll to position [15314, 0]
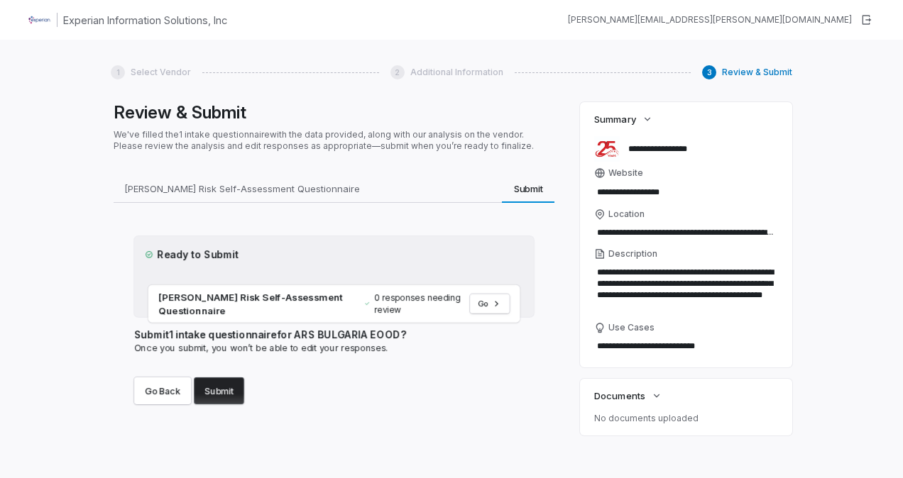
scroll to position [0, 0]
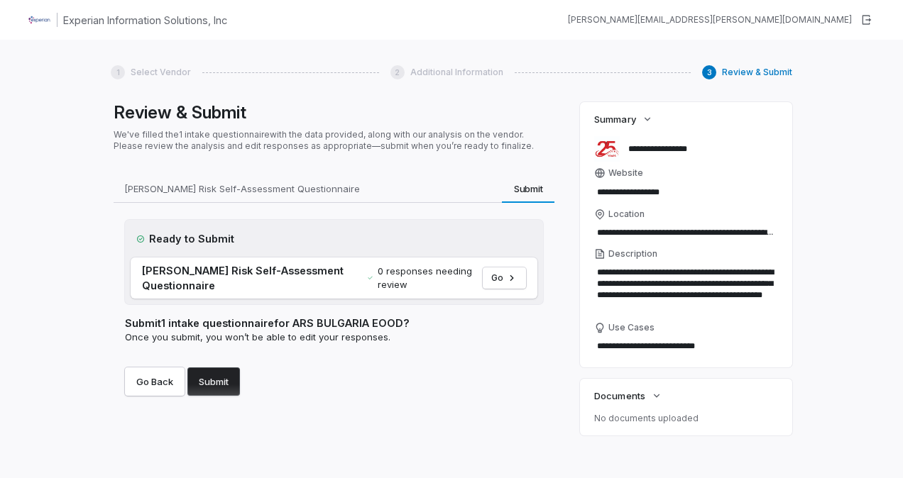
click at [220, 385] on button "Submit" at bounding box center [213, 382] width 53 height 28
type textarea "*"
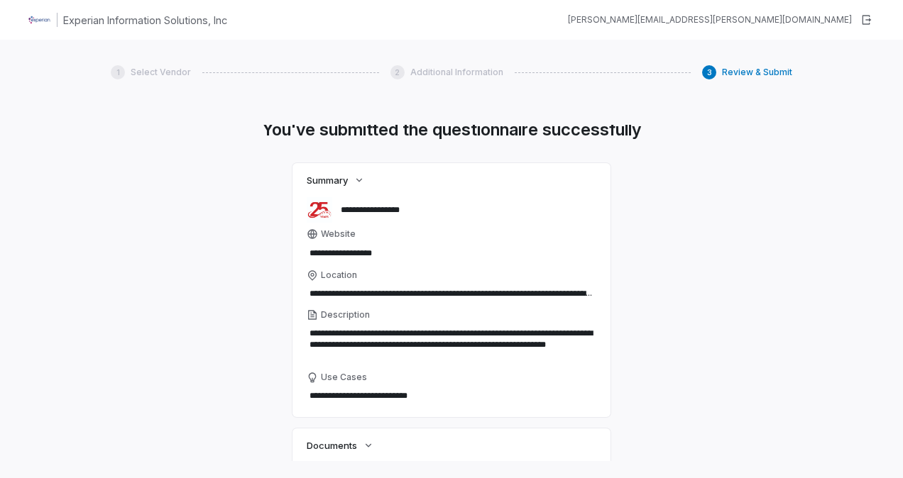
scroll to position [172, 0]
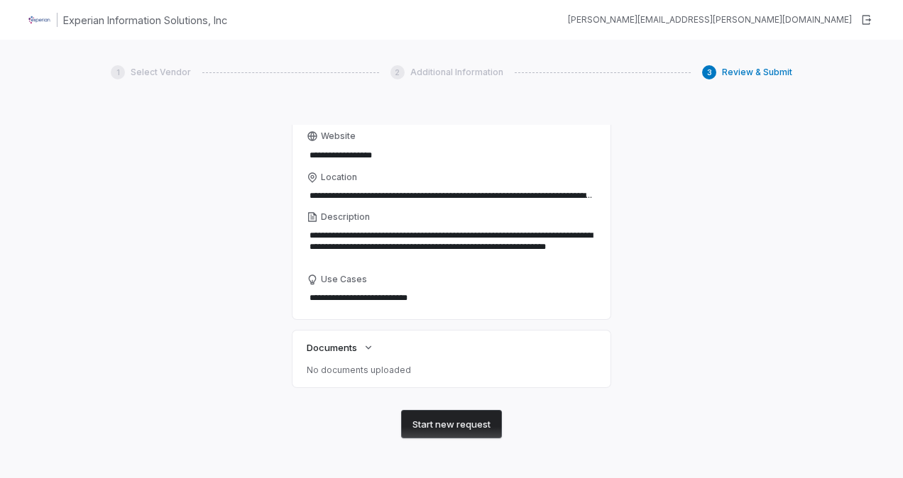
click at [451, 425] on button "Start new request" at bounding box center [451, 424] width 101 height 28
